Goal: Communication & Community: Answer question/provide support

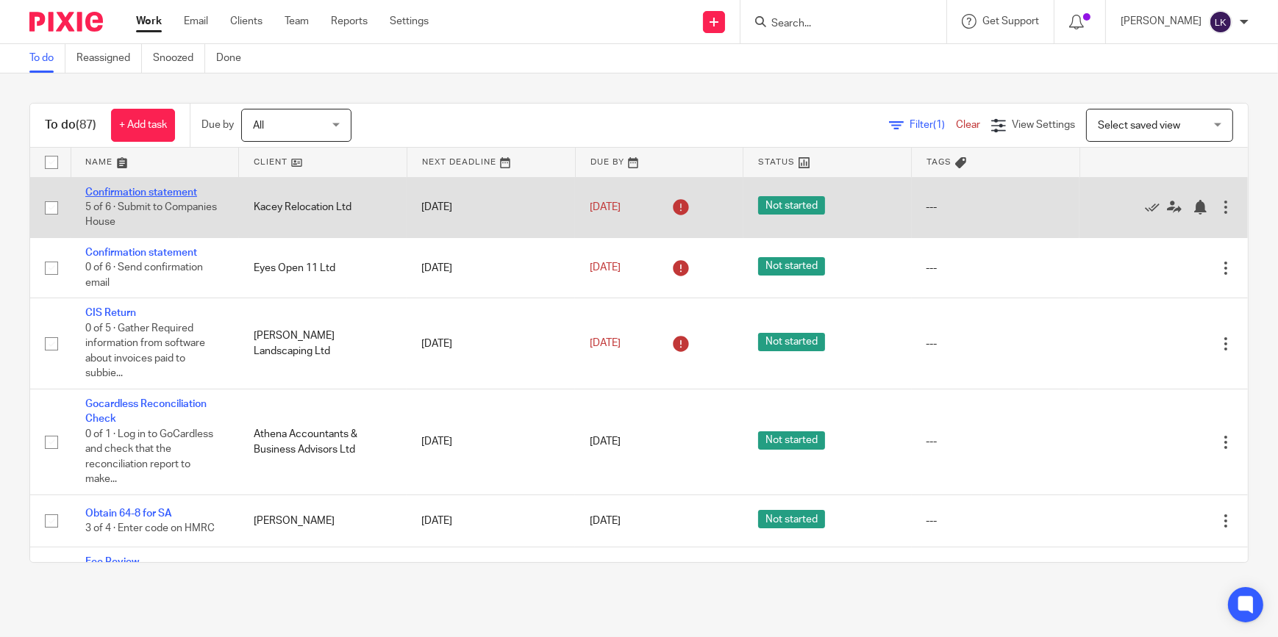
click at [179, 192] on link "Confirmation statement" at bounding box center [141, 192] width 112 height 10
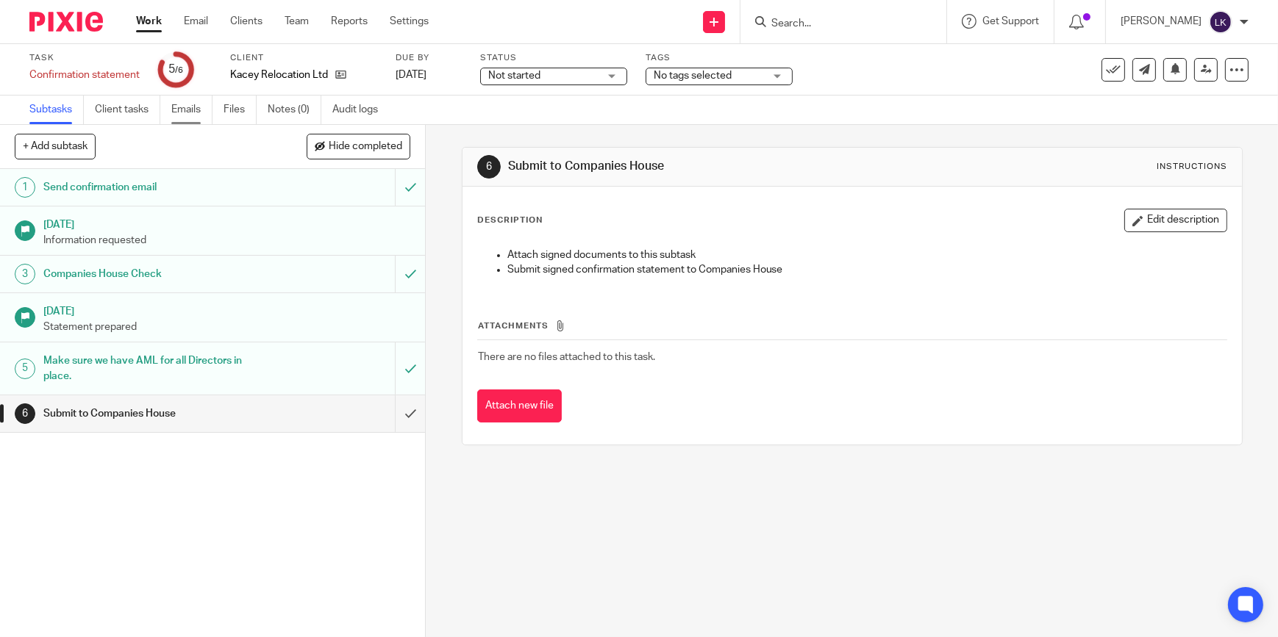
click at [176, 112] on link "Emails" at bounding box center [191, 110] width 41 height 29
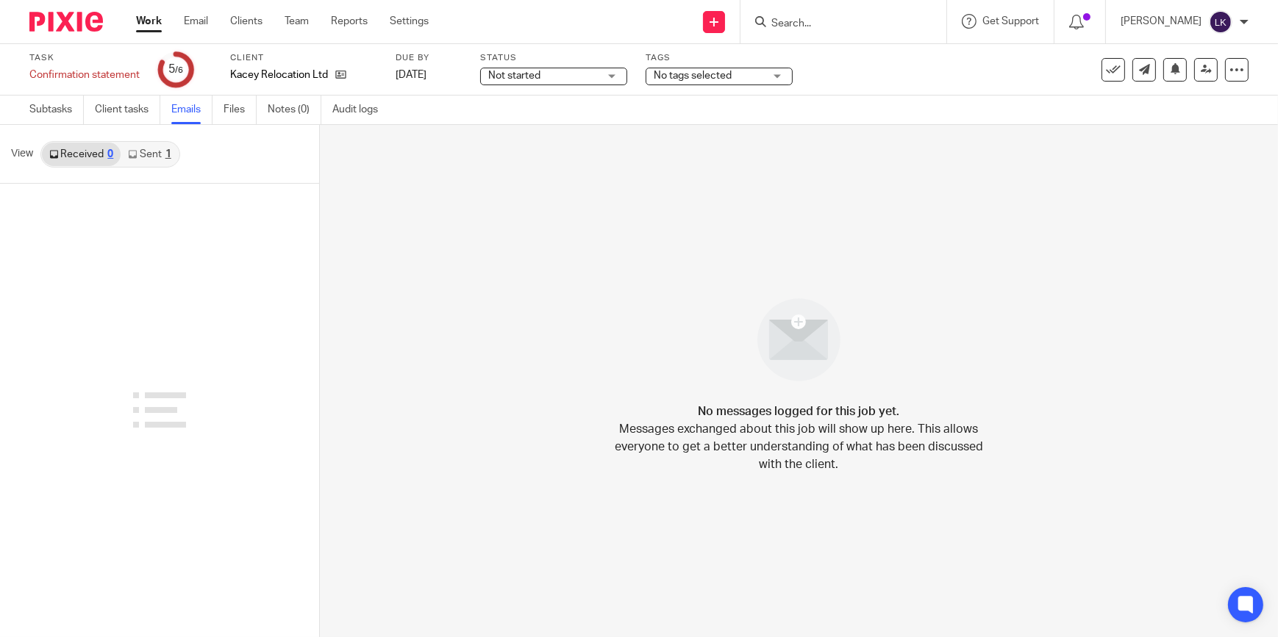
click at [154, 145] on link "Sent 1" at bounding box center [149, 155] width 57 height 24
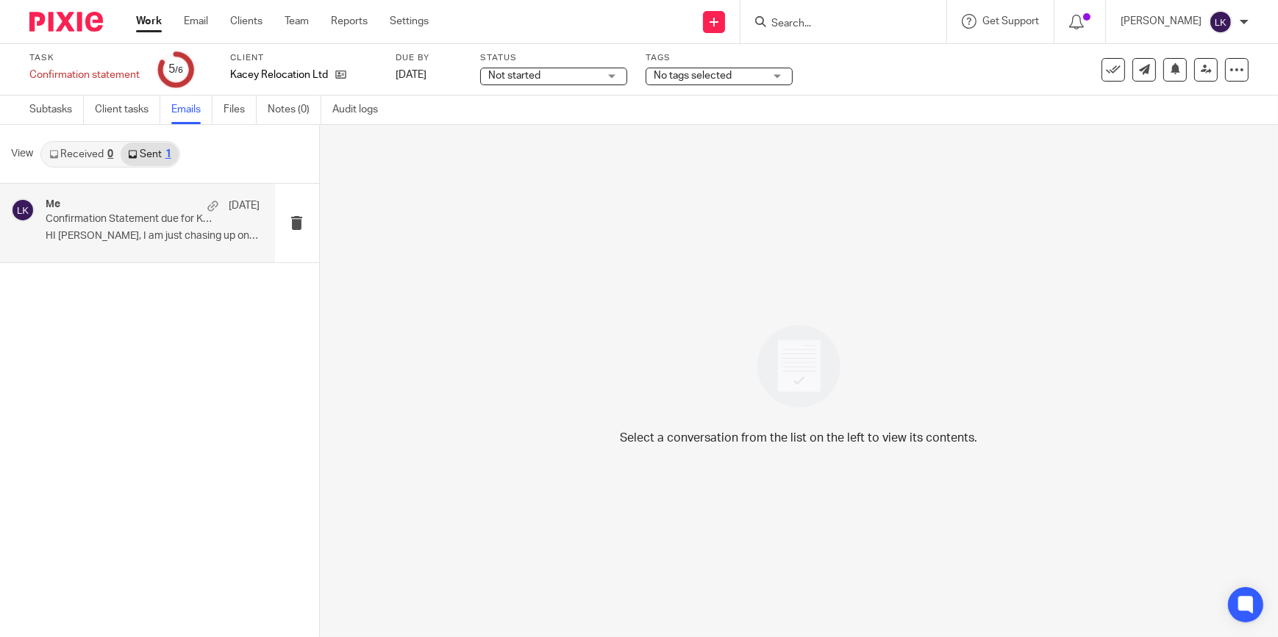
click at [137, 228] on div "Me 28 Jul Confirmation Statement due for Kacey Relocation Ltd HI Kyley, I am ju…" at bounding box center [153, 223] width 215 height 49
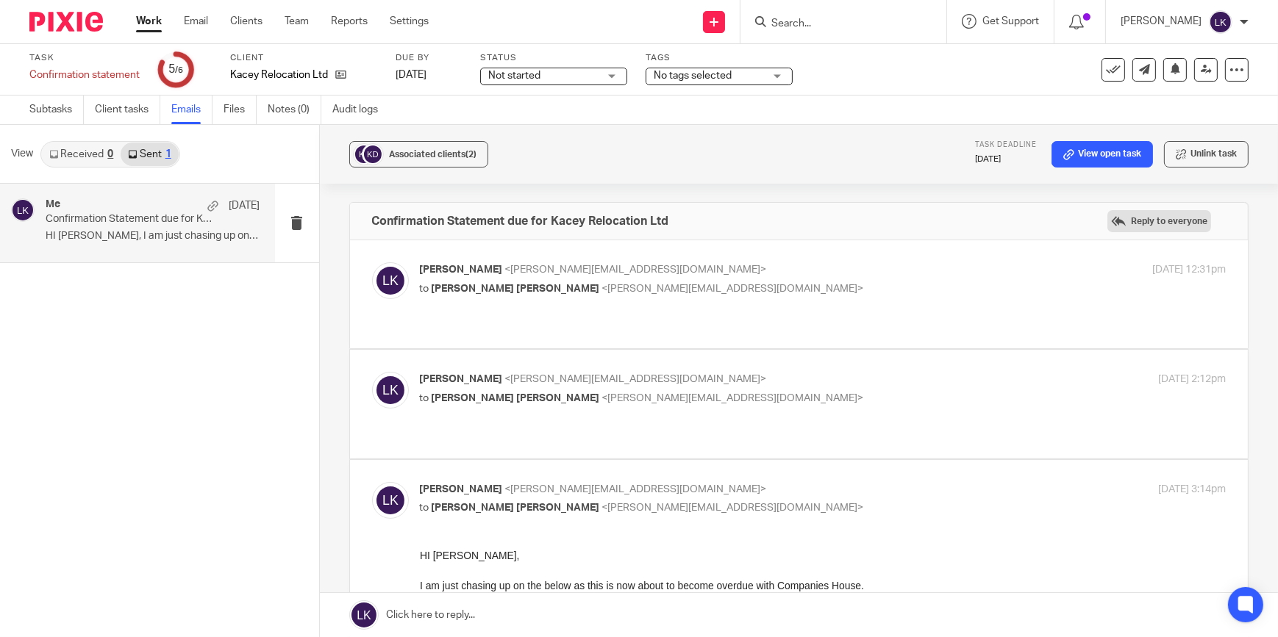
click at [1136, 221] on label "Reply to everyone" at bounding box center [1159, 221] width 104 height 22
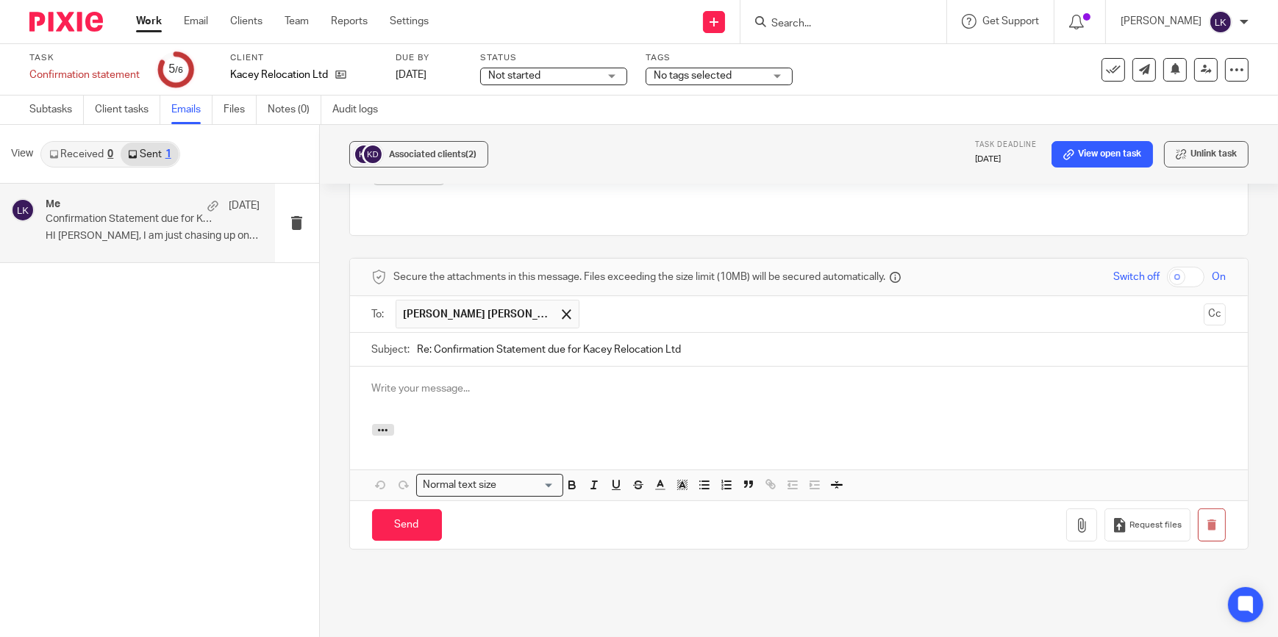
click at [742, 333] on input "Re: Confirmation Statement due for Kacey Relocation Ltd" at bounding box center [822, 349] width 809 height 33
type input "Re: Confirmation Statement due for Kacey Relocation Ltd - URGENT"
click button "Cc" at bounding box center [1215, 315] width 22 height 22
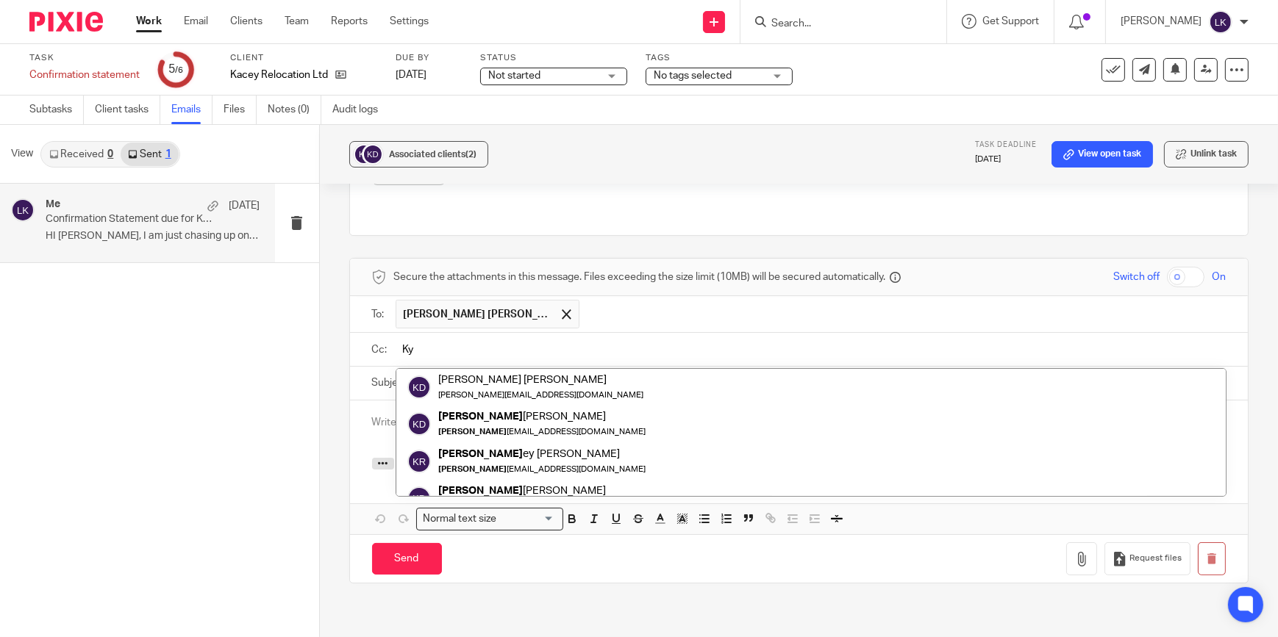
type input "K"
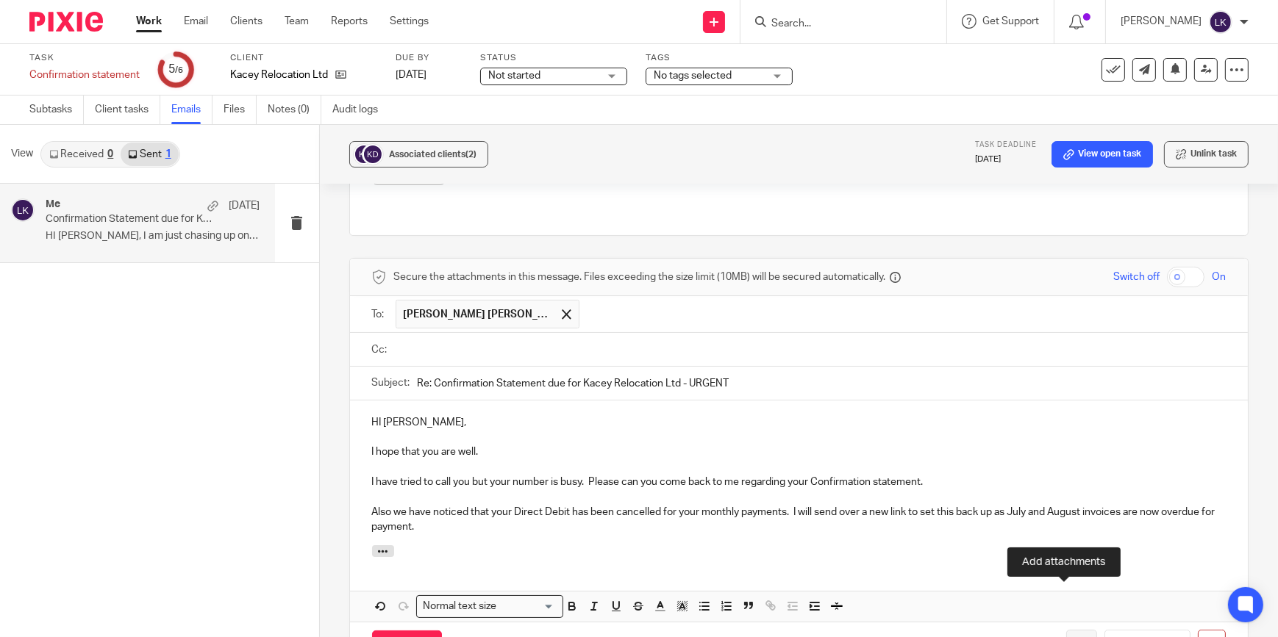
click at [1074, 637] on icon "button" at bounding box center [1081, 647] width 15 height 15
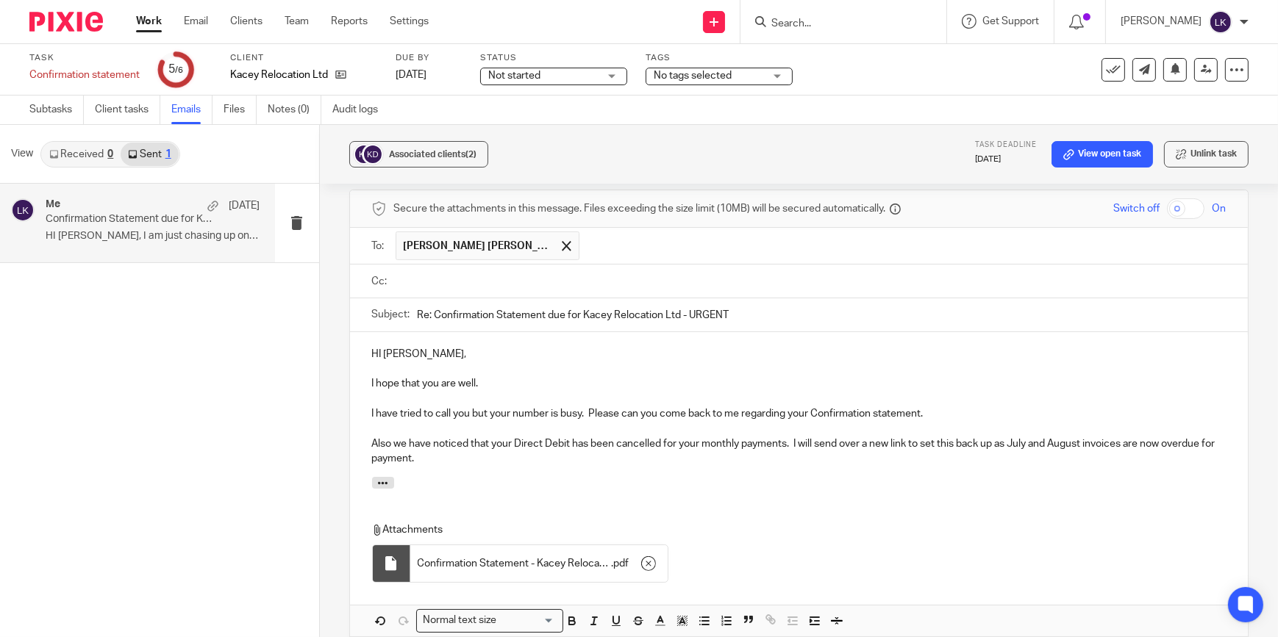
scroll to position [788, 0]
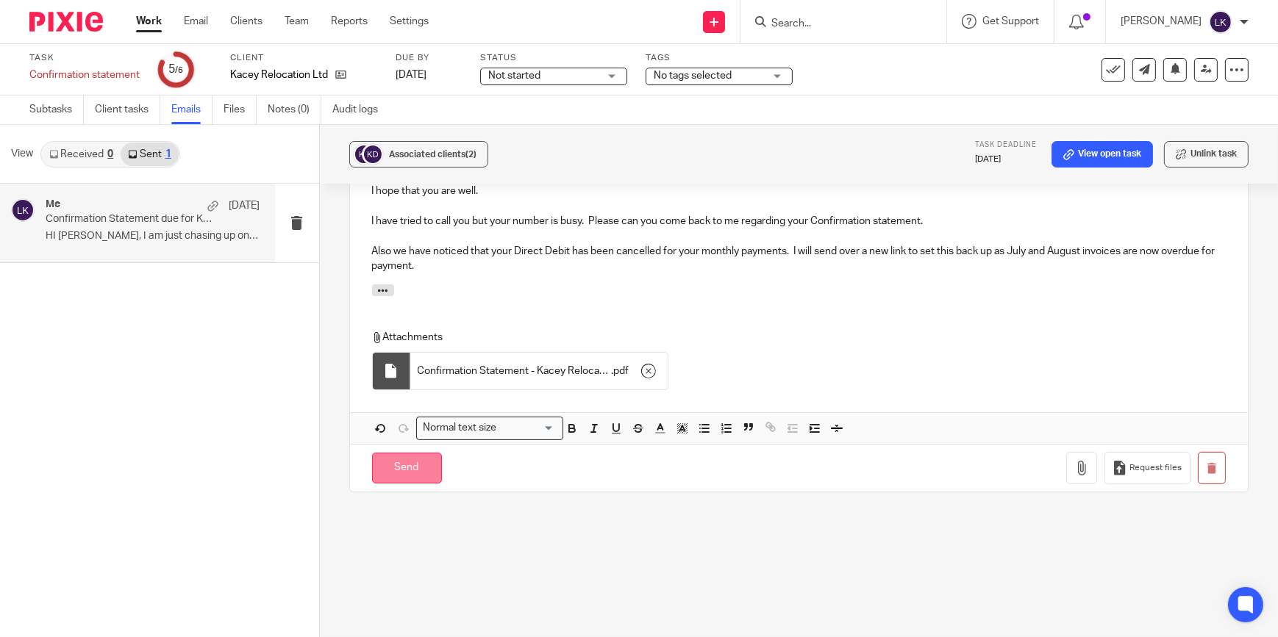
click at [405, 453] on input "Send" at bounding box center [407, 469] width 70 height 32
